Goal: Task Accomplishment & Management: Manage account settings

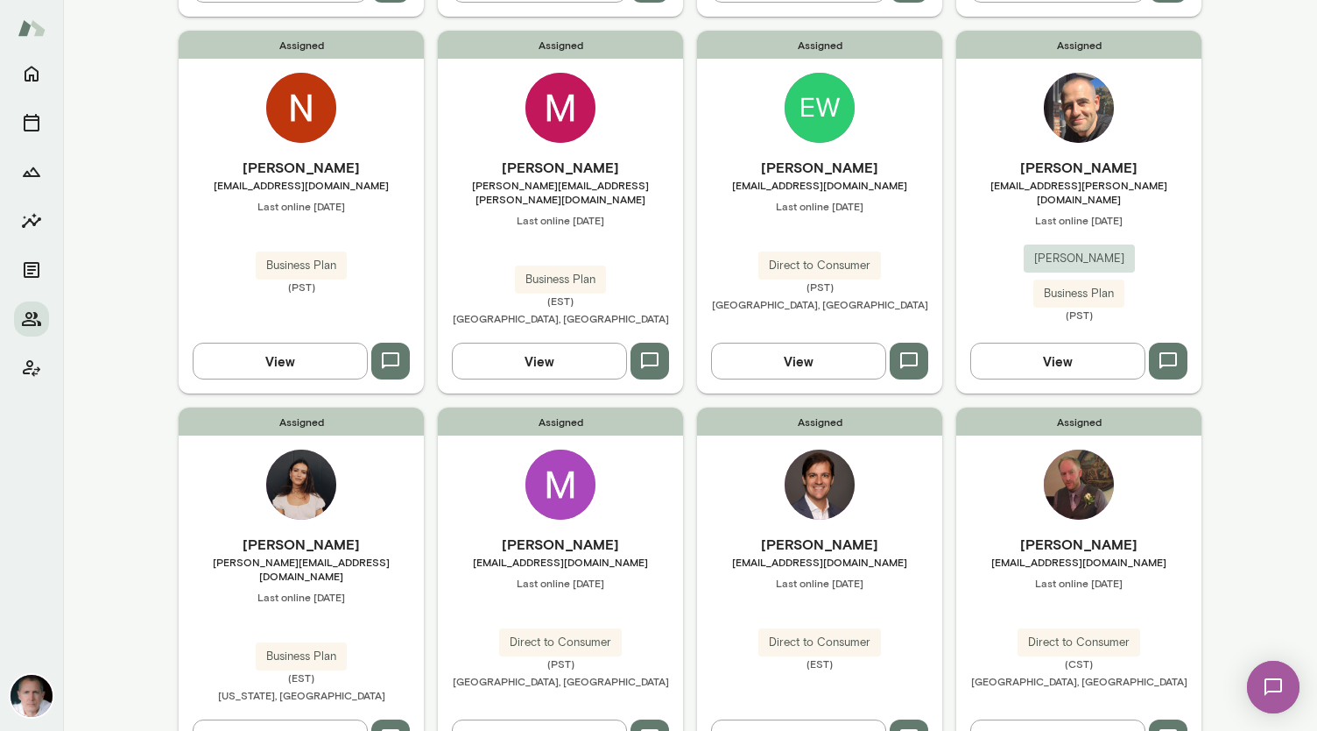
scroll to position [1331, 0]
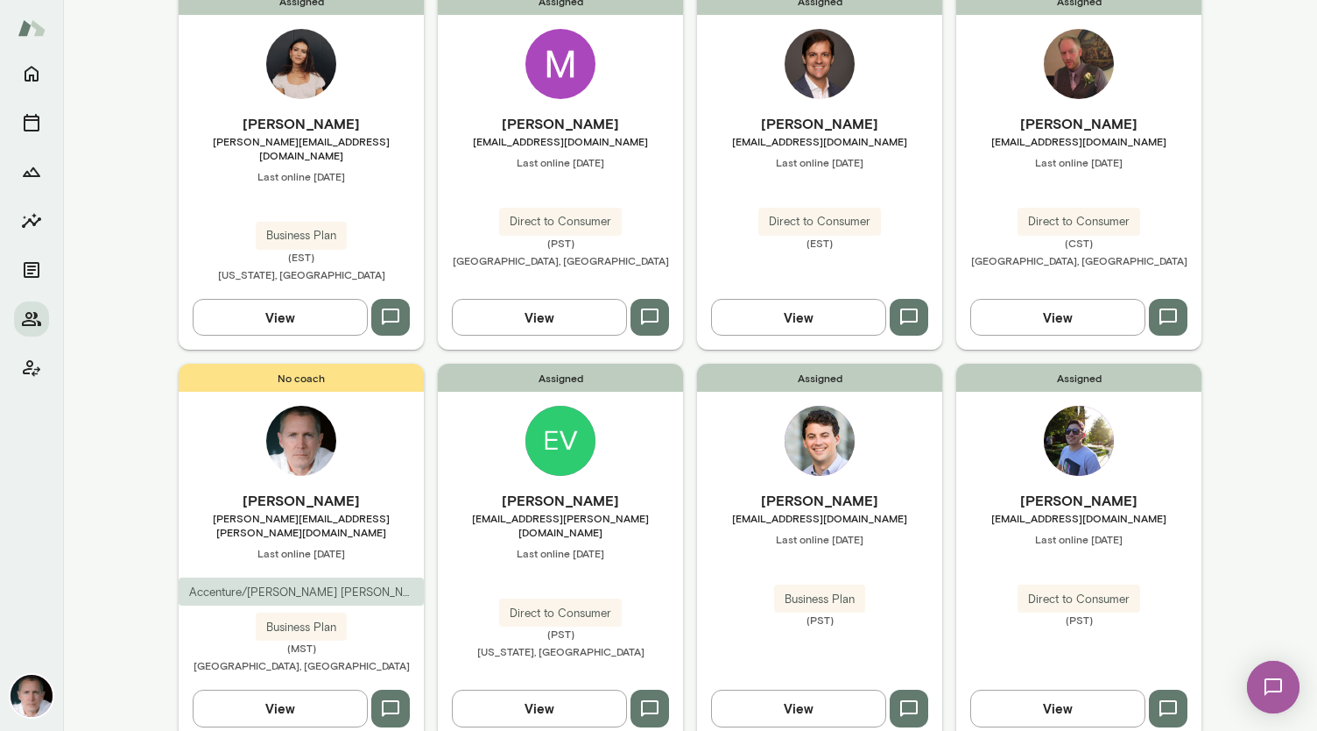
click at [1086, 406] on img at bounding box center [1079, 441] width 70 height 70
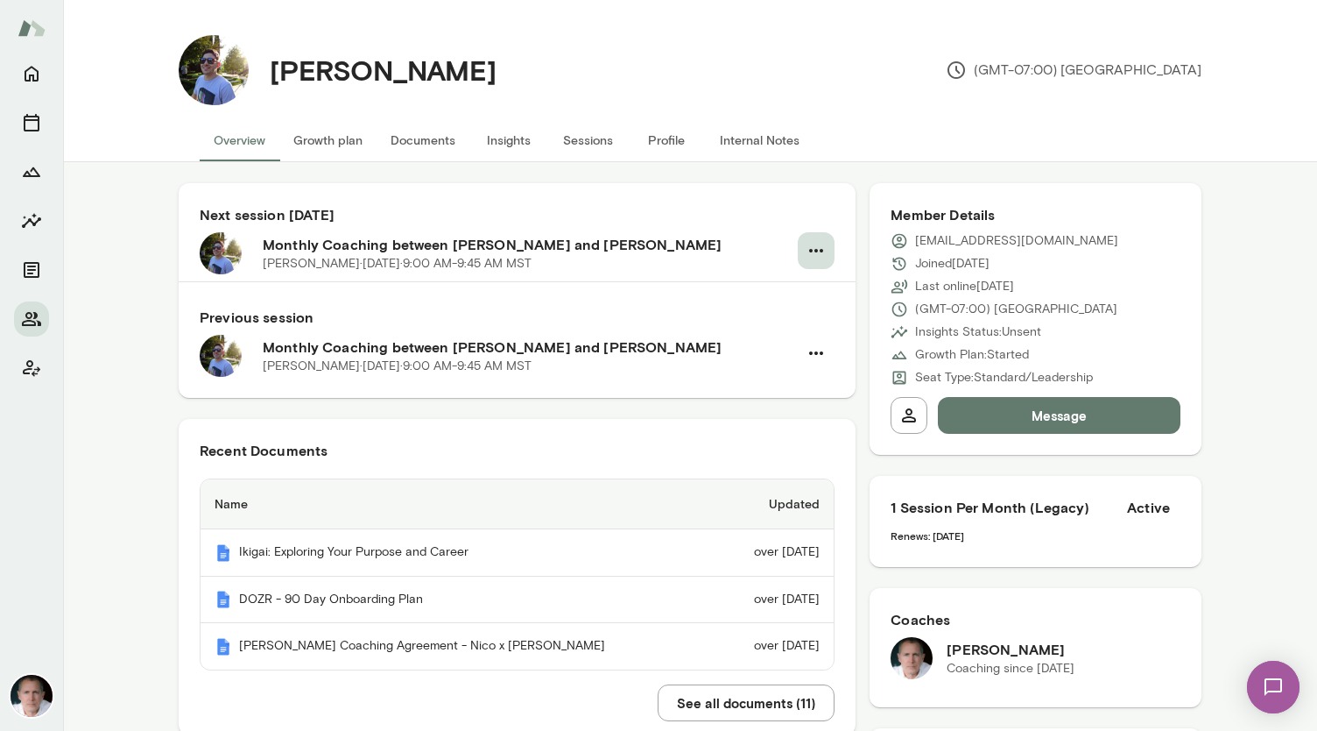
click at [813, 252] on icon "button" at bounding box center [816, 250] width 21 height 21
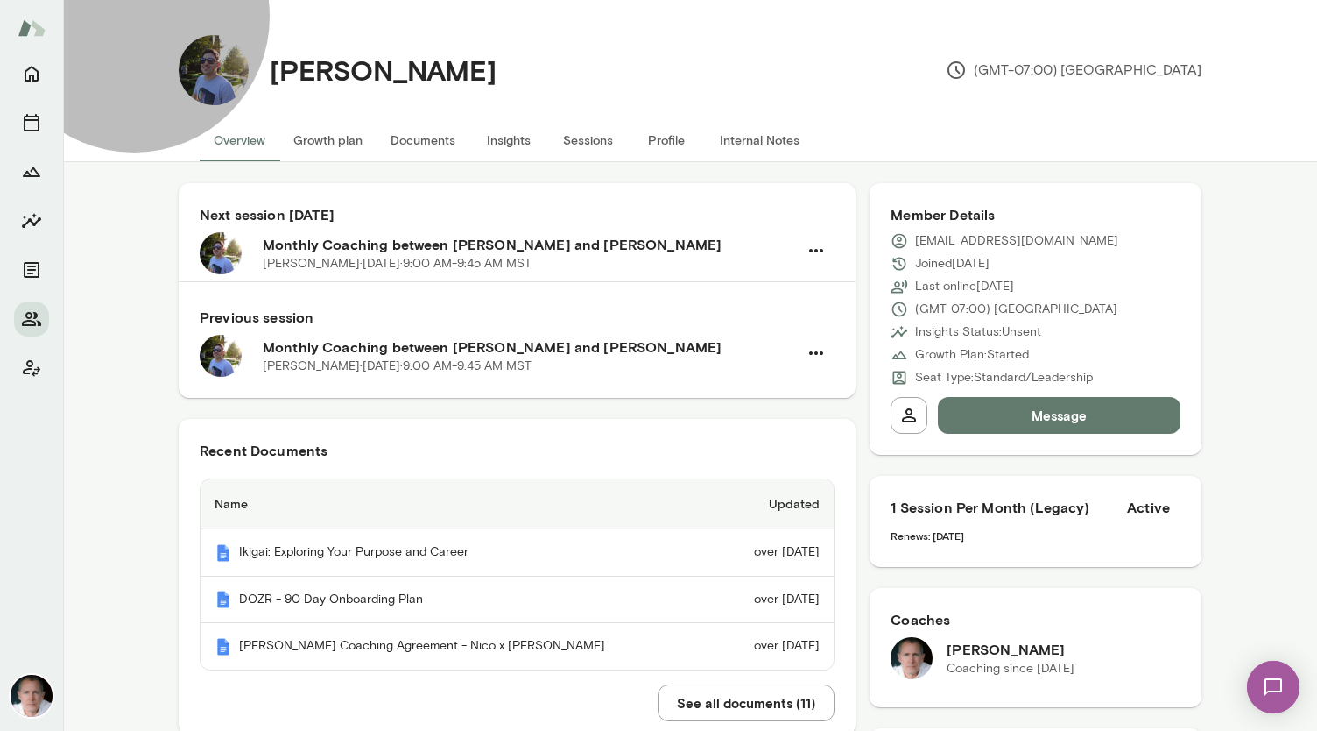
click at [110, 60] on span "Reschedule" at bounding box center [72, 51] width 75 height 17
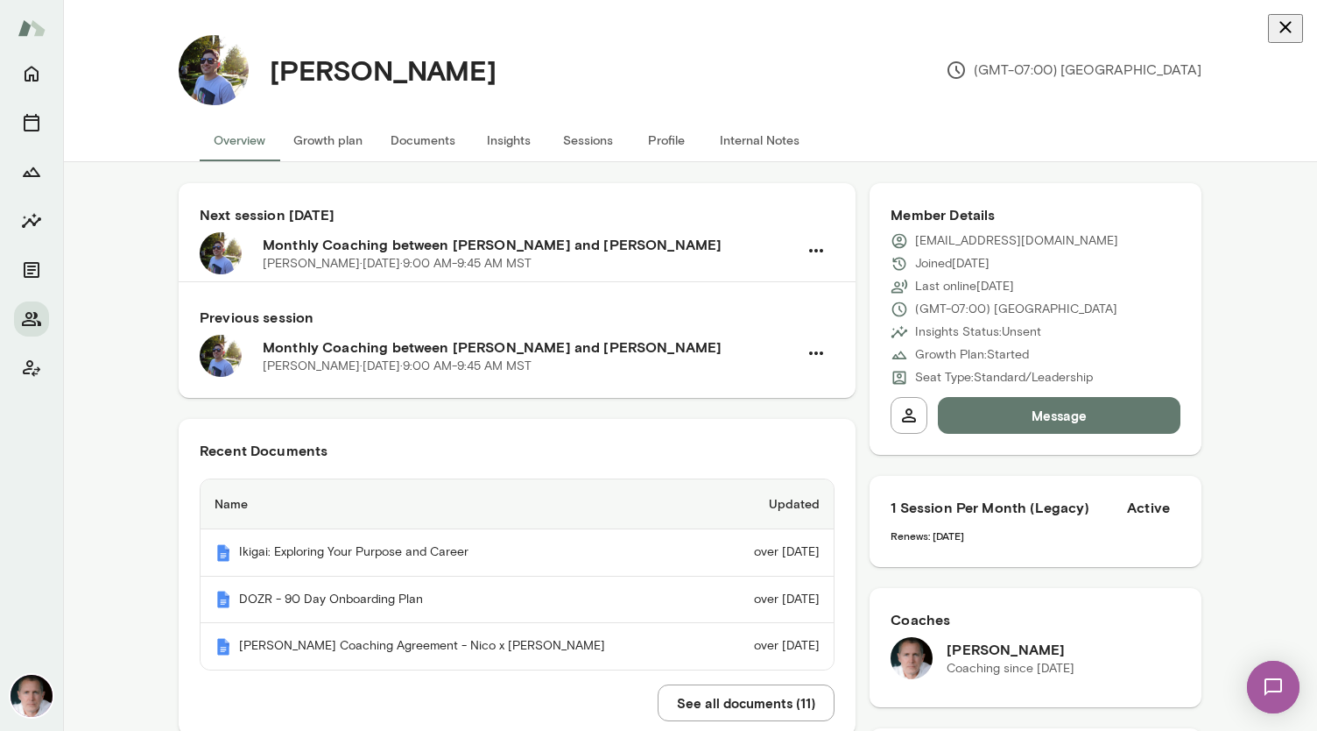
click at [1275, 29] on icon "button" at bounding box center [1285, 27] width 21 height 21
